Goal: Task Accomplishment & Management: Use online tool/utility

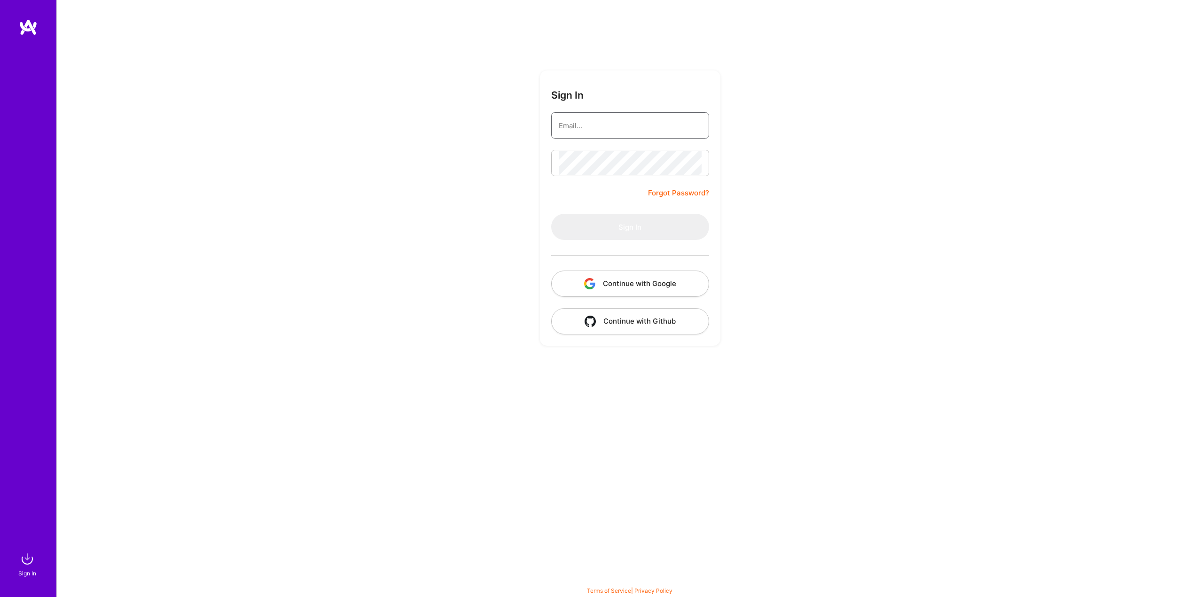
type input "[EMAIL_ADDRESS][DOMAIN_NAME]"
drag, startPoint x: 0, startPoint y: 0, endPoint x: 611, endPoint y: 134, distance: 625.4
click at [611, 134] on input "[EMAIL_ADDRESS][DOMAIN_NAME]" at bounding box center [630, 126] width 143 height 24
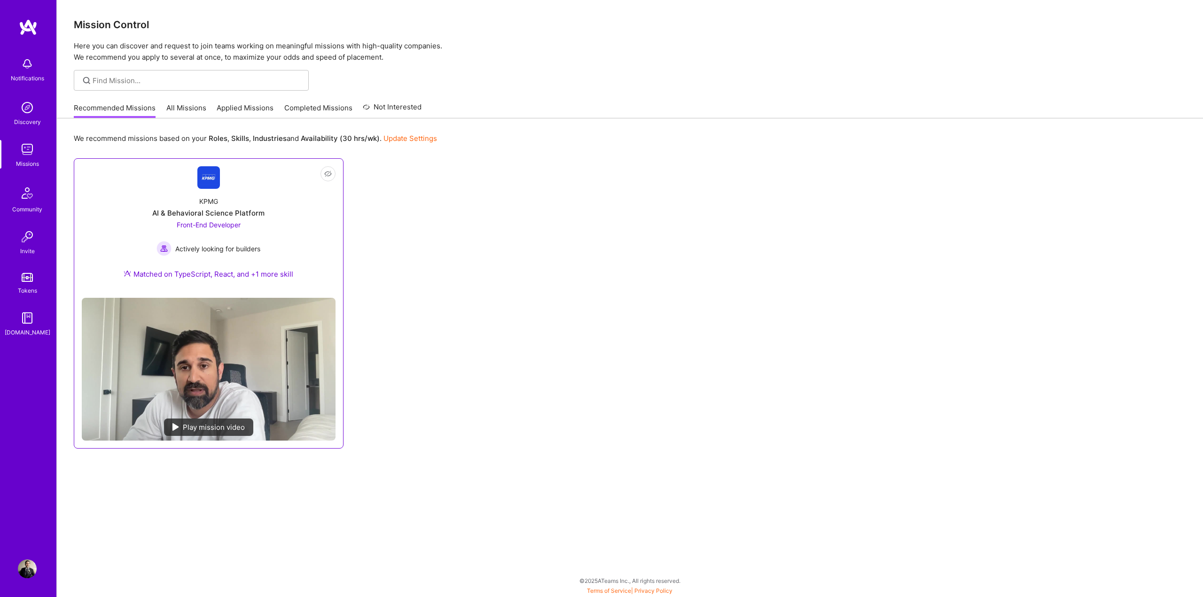
click at [289, 214] on div "KPMG AI & Behavioral Science Platform Front-End Developer Actively looking for …" at bounding box center [209, 240] width 254 height 102
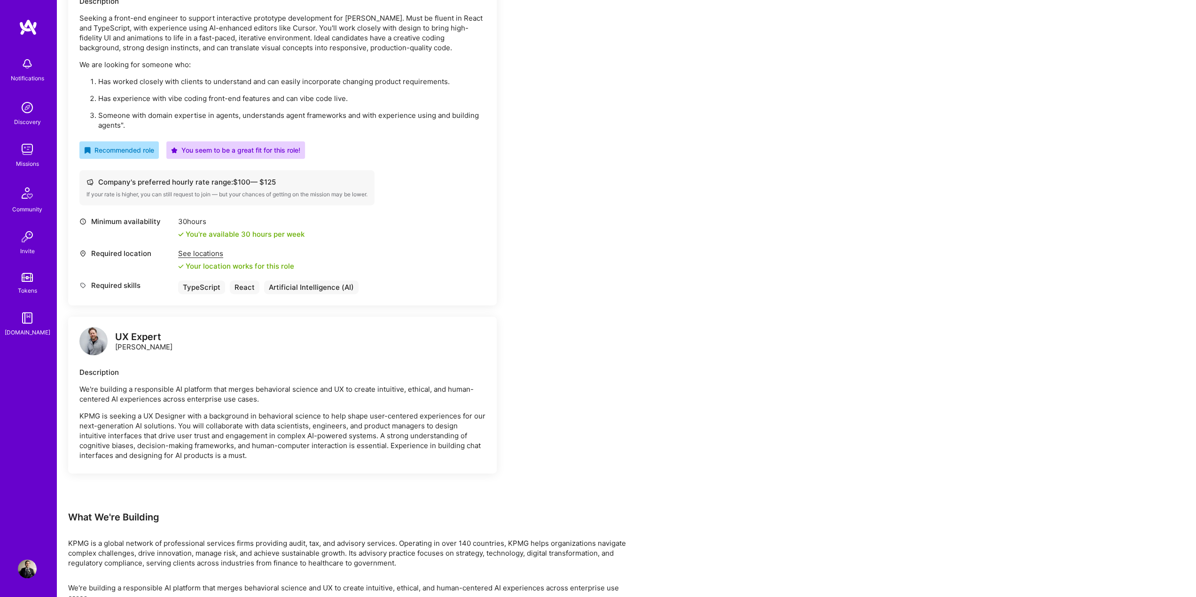
scroll to position [155, 0]
